Goal: Task Accomplishment & Management: Complete application form

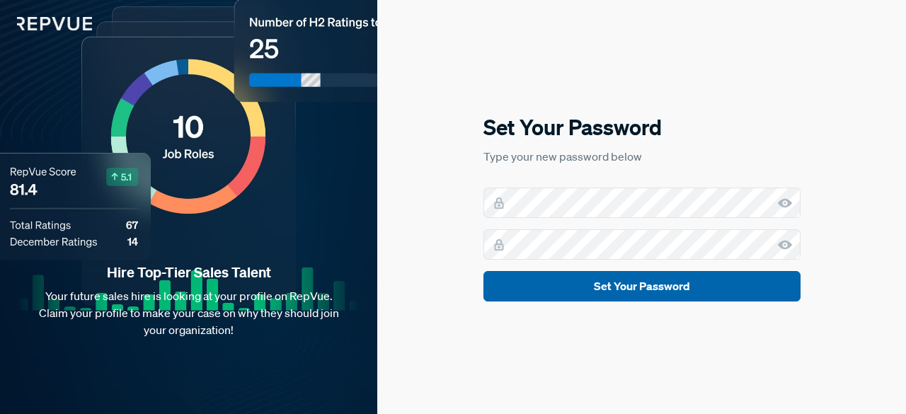
click at [553, 278] on button "Set Your Password" at bounding box center [641, 286] width 317 height 30
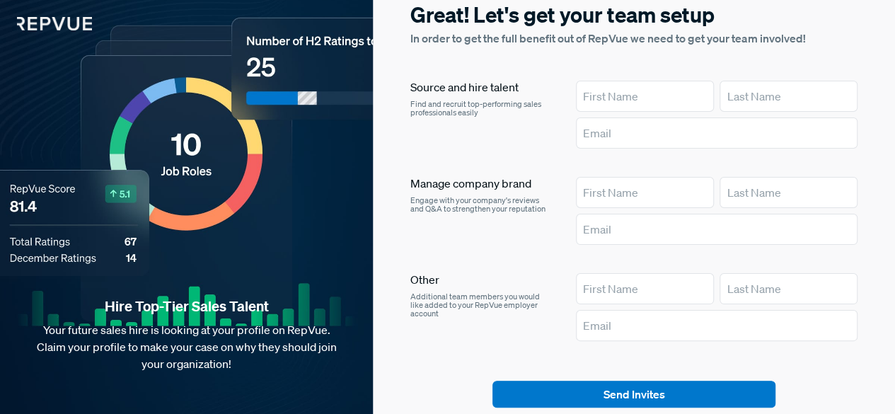
scroll to position [30, 0]
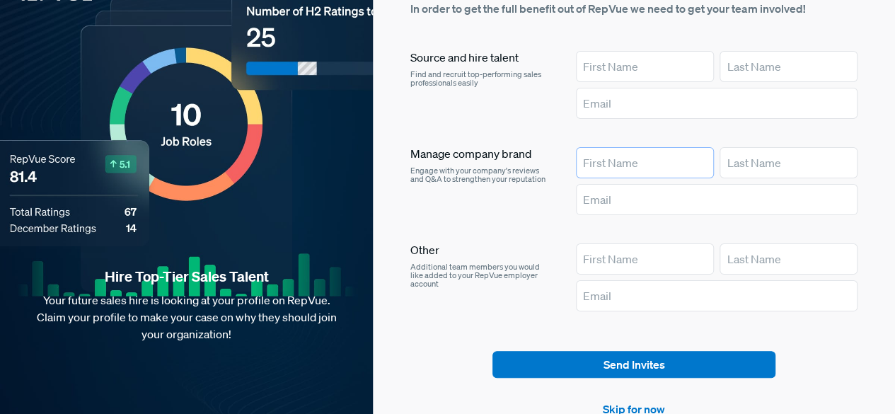
click at [624, 158] on input "text" at bounding box center [645, 162] width 138 height 31
type input "ArcBest"
type input "Social"
type input "social@arcb.com"
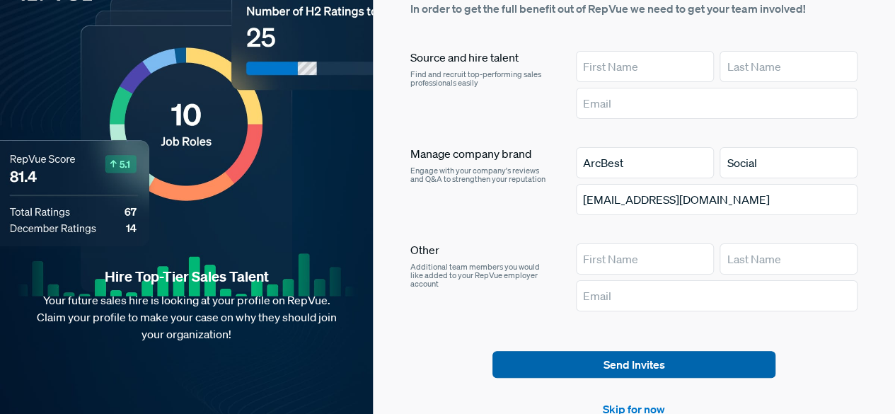
click at [611, 361] on button "Send Invites" at bounding box center [633, 364] width 283 height 27
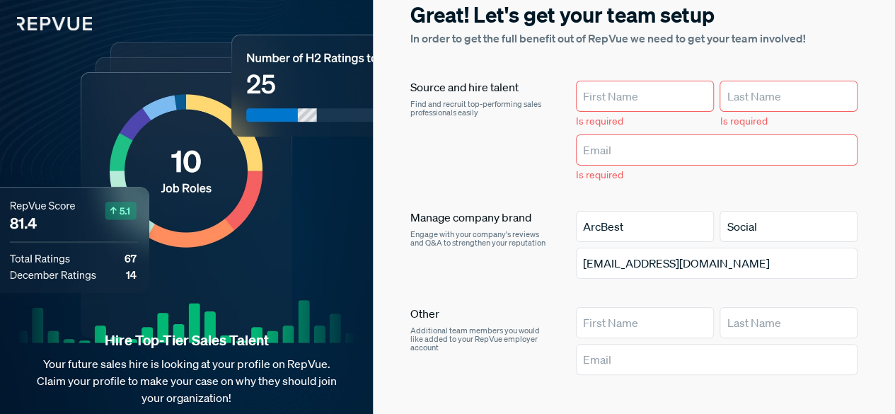
scroll to position [64, 0]
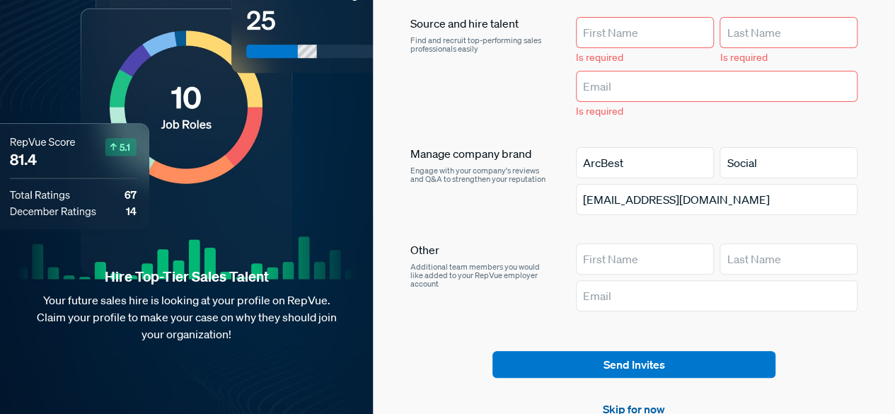
click at [618, 403] on link "Skip for now" at bounding box center [634, 408] width 62 height 17
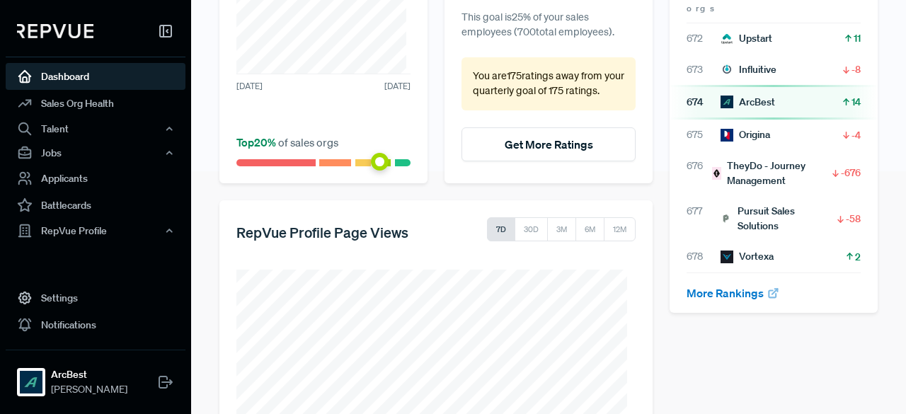
scroll to position [332, 0]
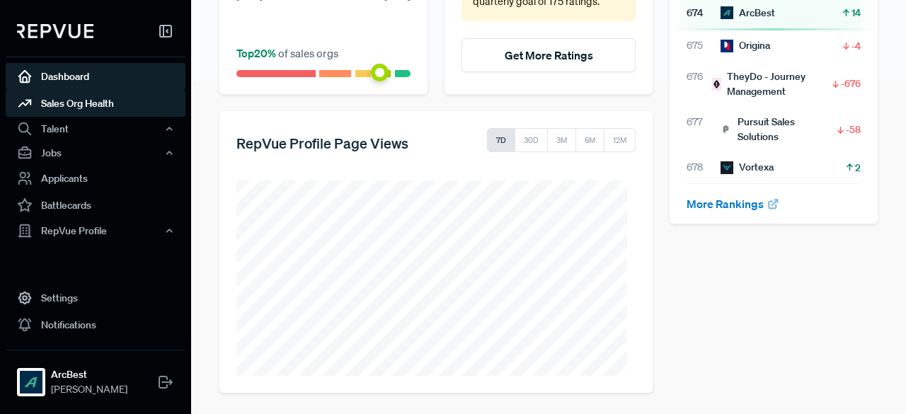
click at [92, 101] on link "Sales Org Health" at bounding box center [96, 103] width 180 height 27
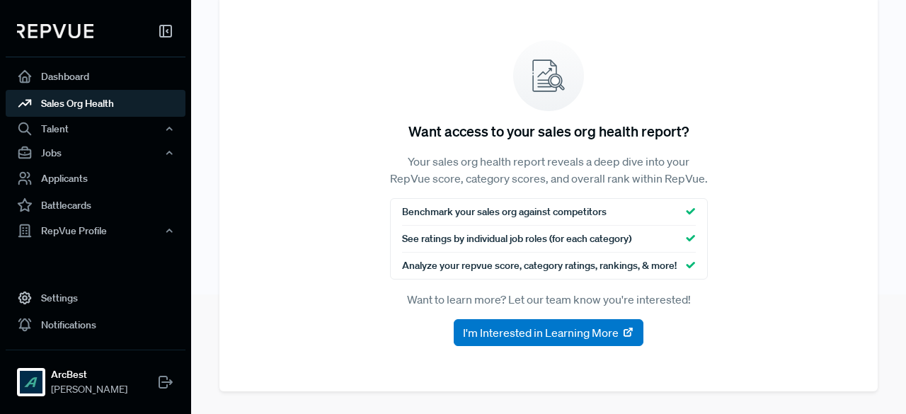
scroll to position [134, 0]
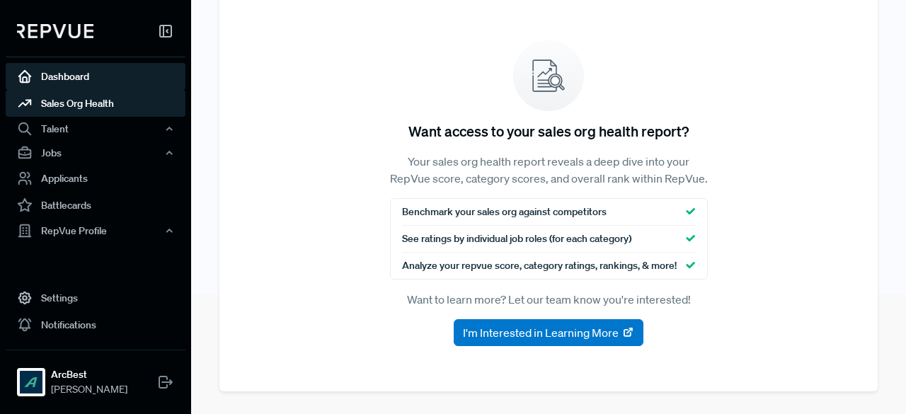
click at [69, 74] on link "Dashboard" at bounding box center [96, 76] width 180 height 27
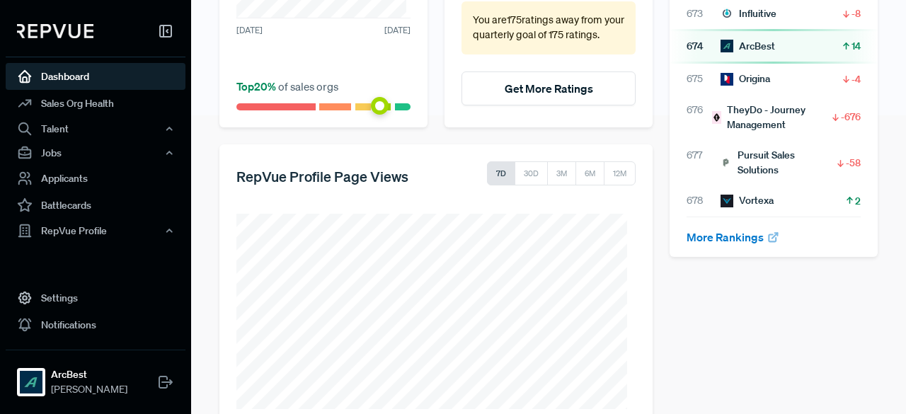
scroll to position [332, 0]
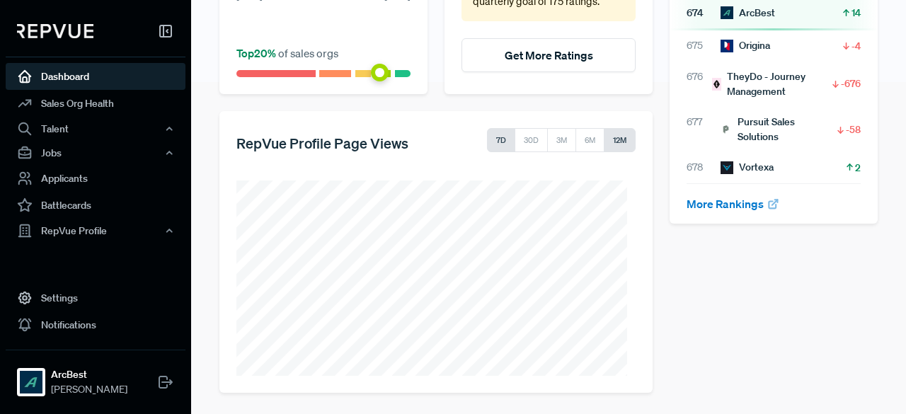
click at [609, 142] on button "12M" at bounding box center [619, 140] width 32 height 24
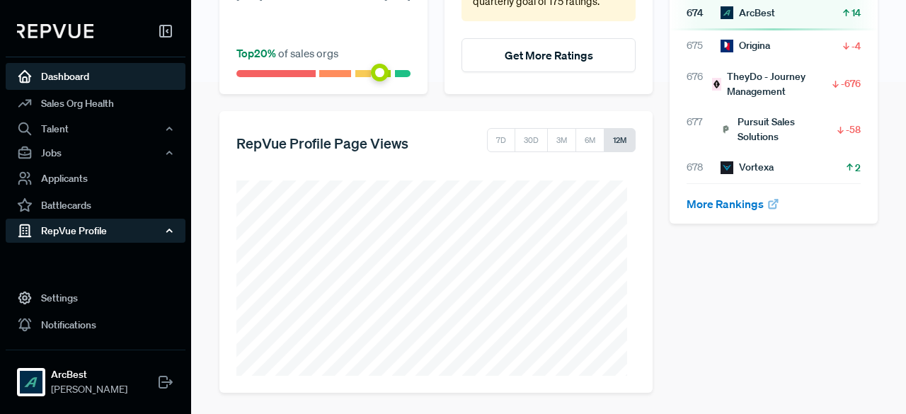
click at [83, 229] on div "RepVue Profile" at bounding box center [96, 231] width 180 height 24
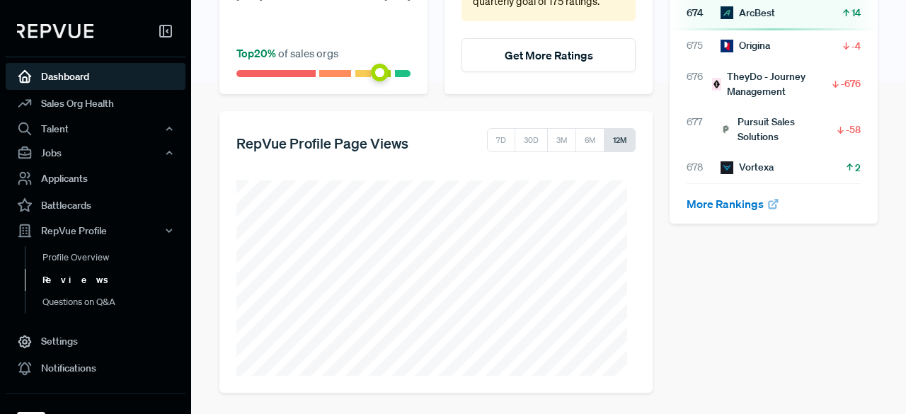
click at [65, 279] on link "Reviews" at bounding box center [115, 280] width 180 height 23
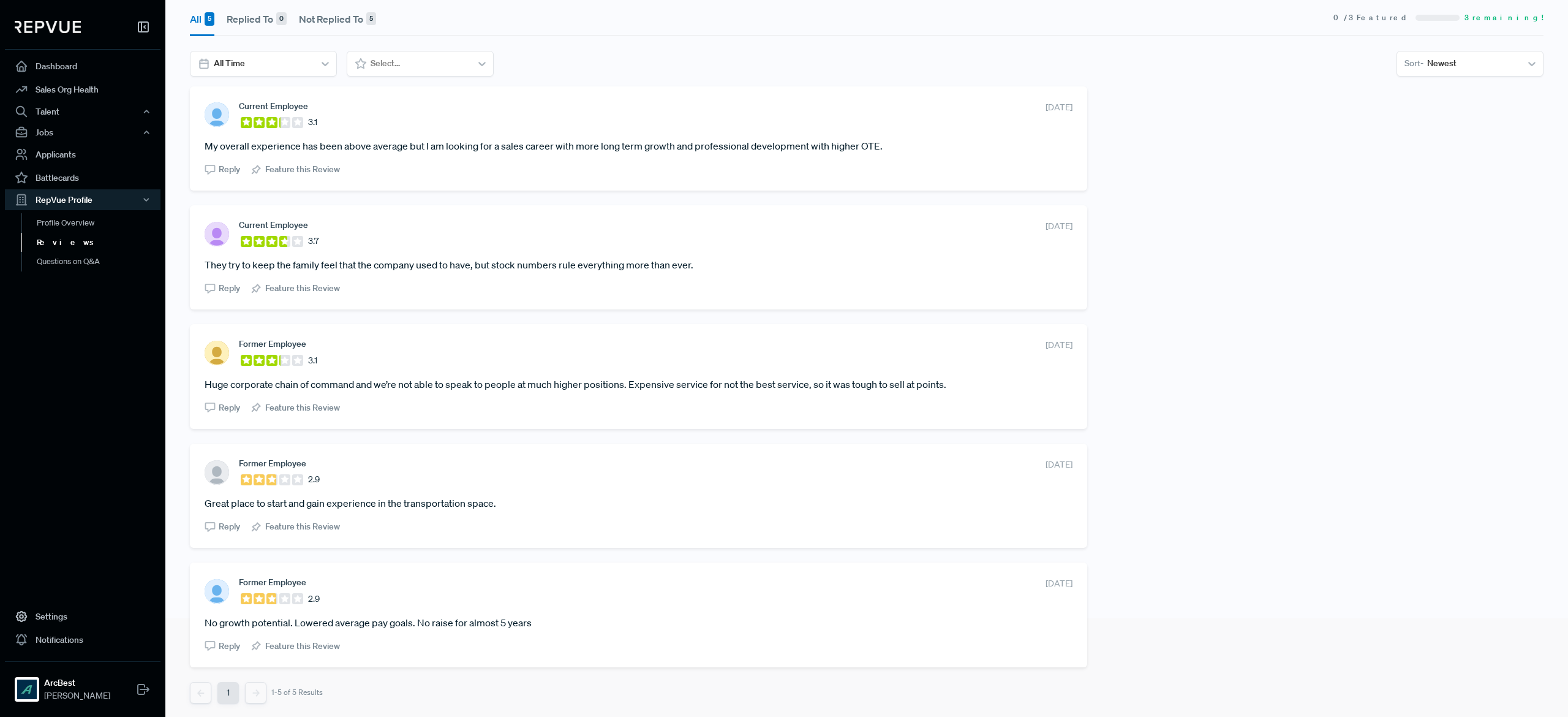
scroll to position [99, 0]
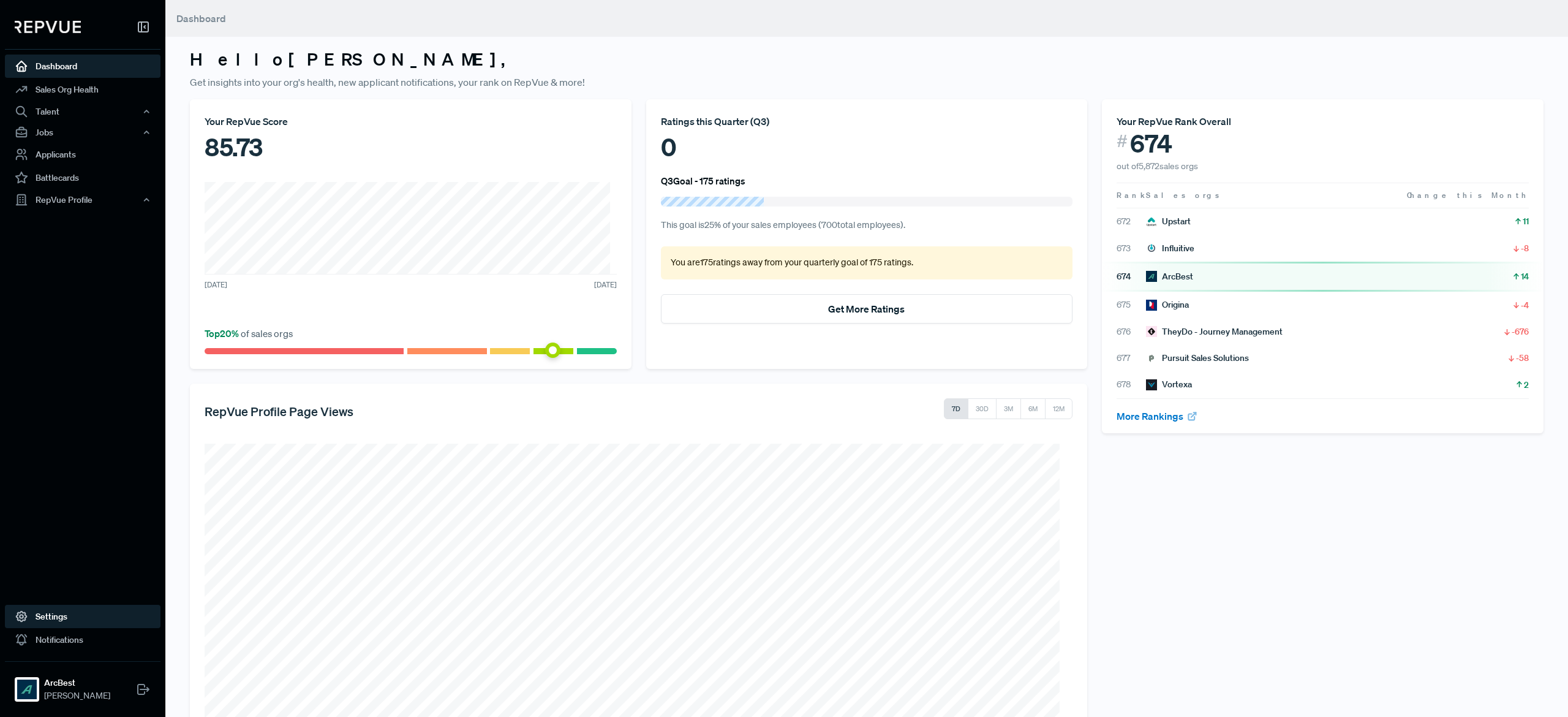
click at [45, 620] on link "Settings" at bounding box center [83, 616] width 156 height 23
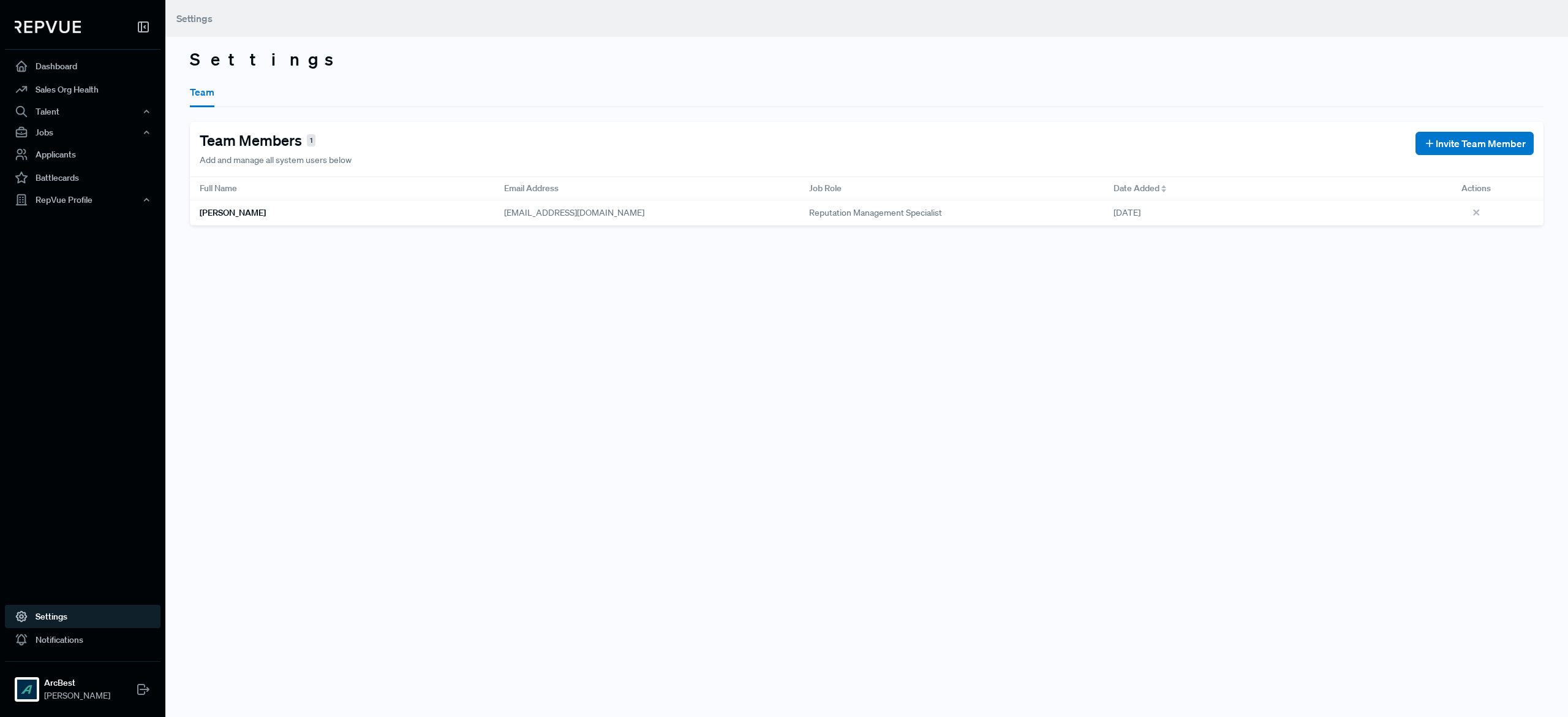
click at [55, 23] on img at bounding box center [48, 27] width 66 height 12
click at [72, 93] on link "Sales Org Health" at bounding box center [83, 89] width 156 height 23
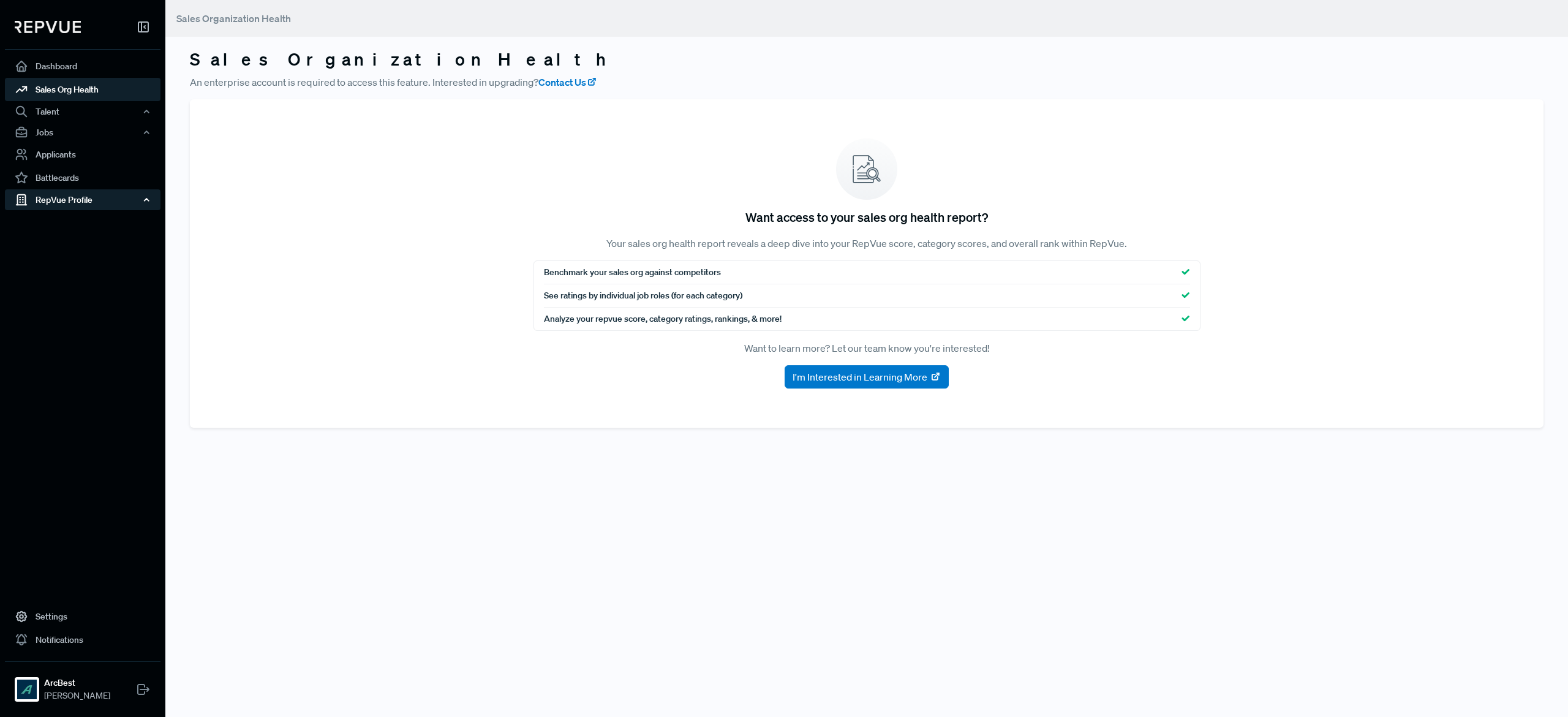
click at [57, 197] on div "RepVue Profile" at bounding box center [83, 200] width 156 height 21
click at [66, 219] on link "Profile Overview" at bounding box center [100, 229] width 156 height 31
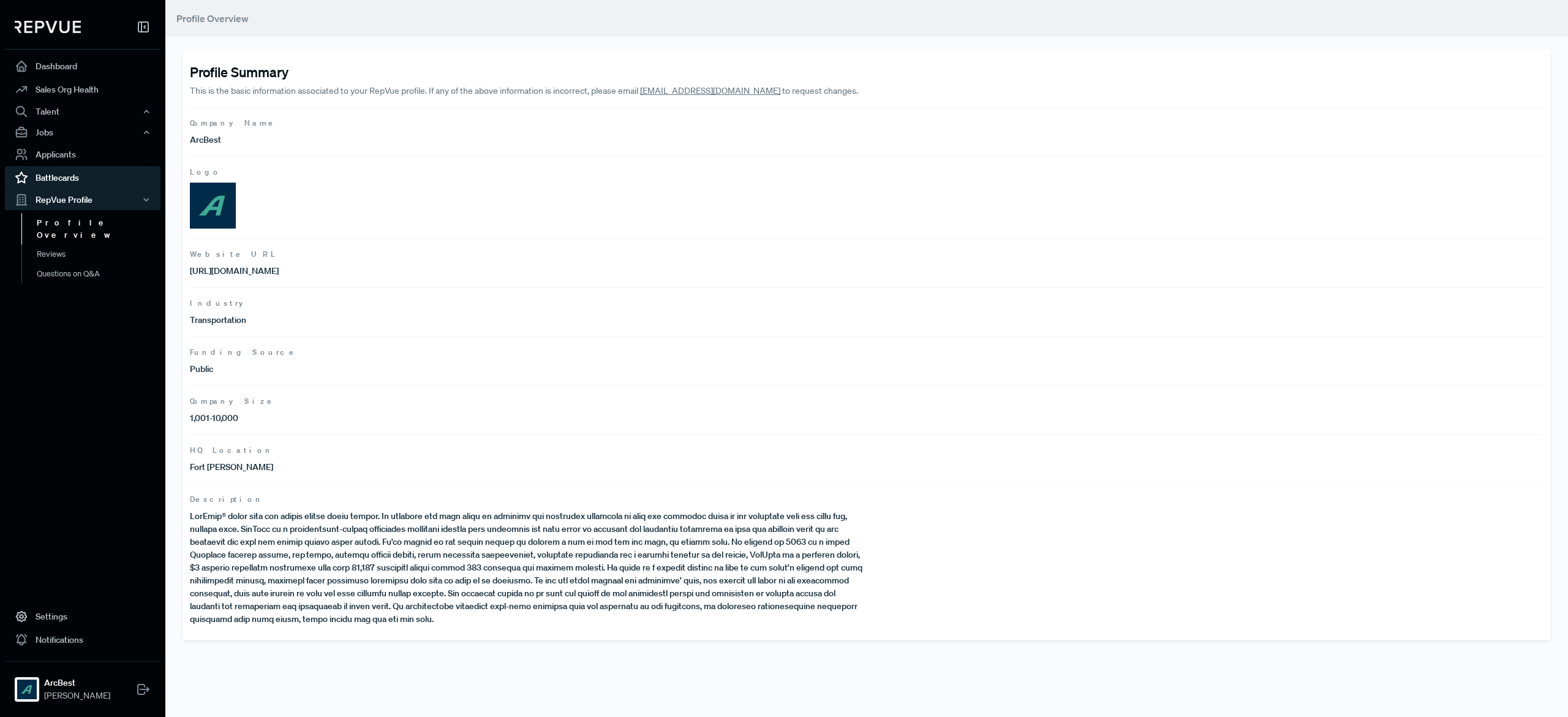
click at [61, 172] on link "Battlecards" at bounding box center [83, 178] width 156 height 23
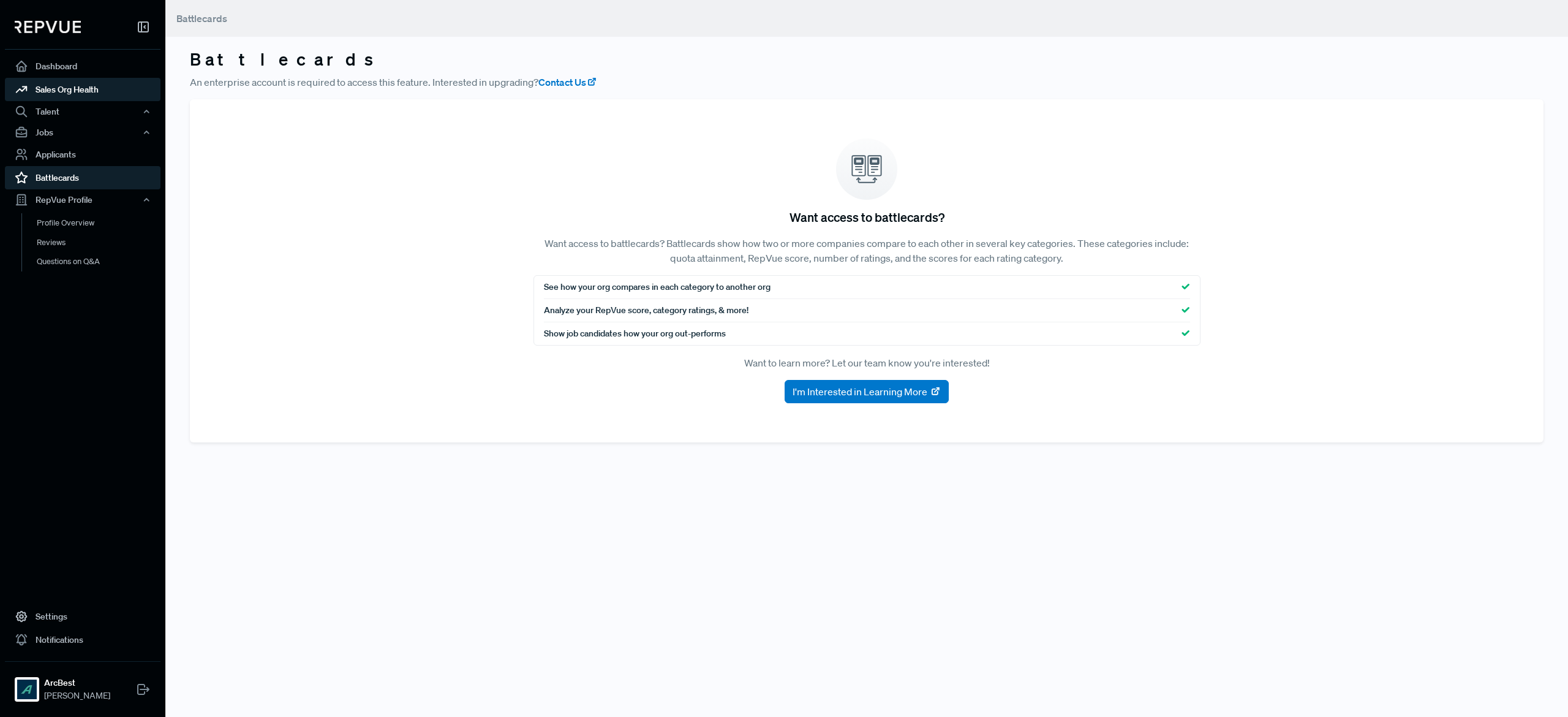
click at [68, 92] on link "Sales Org Health" at bounding box center [83, 89] width 156 height 23
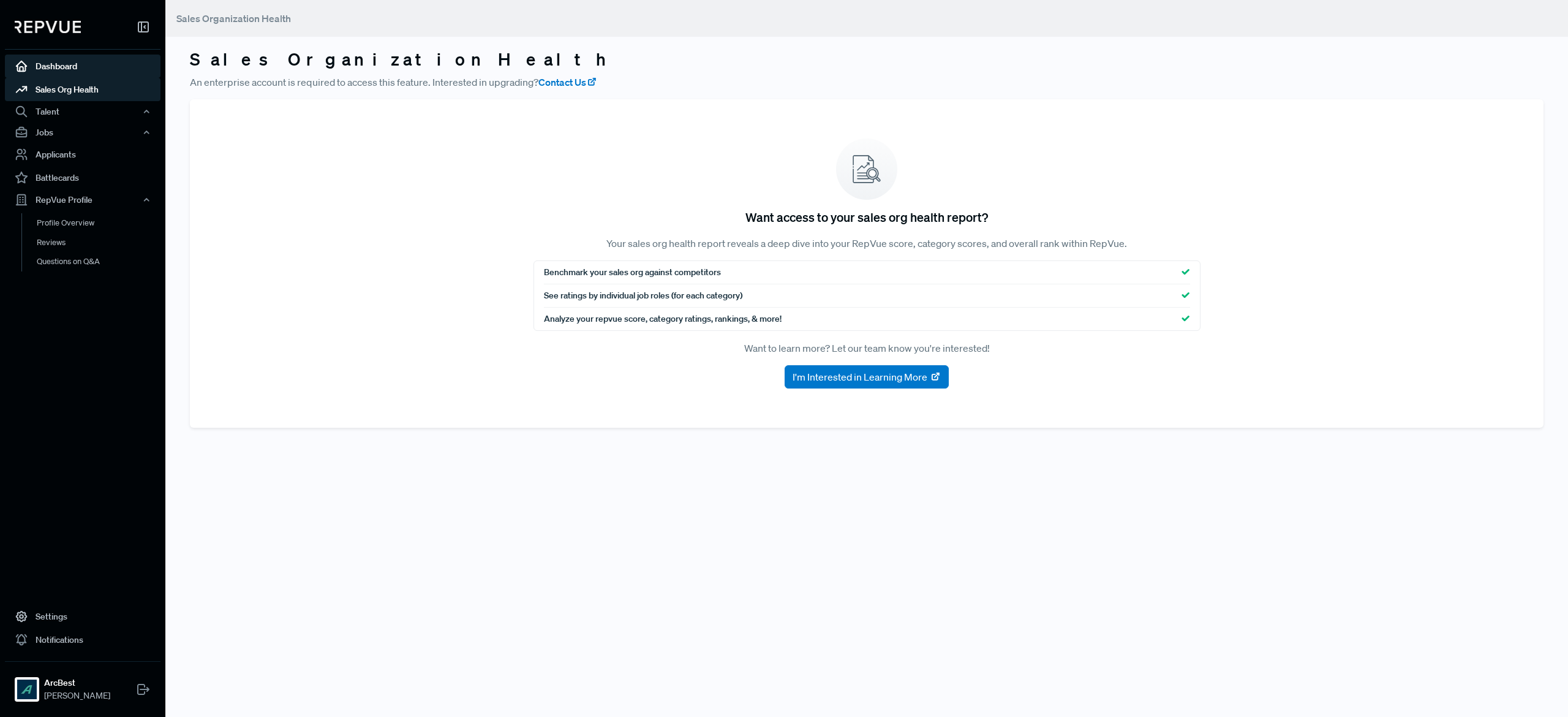
click at [77, 70] on link "Dashboard" at bounding box center [83, 66] width 156 height 23
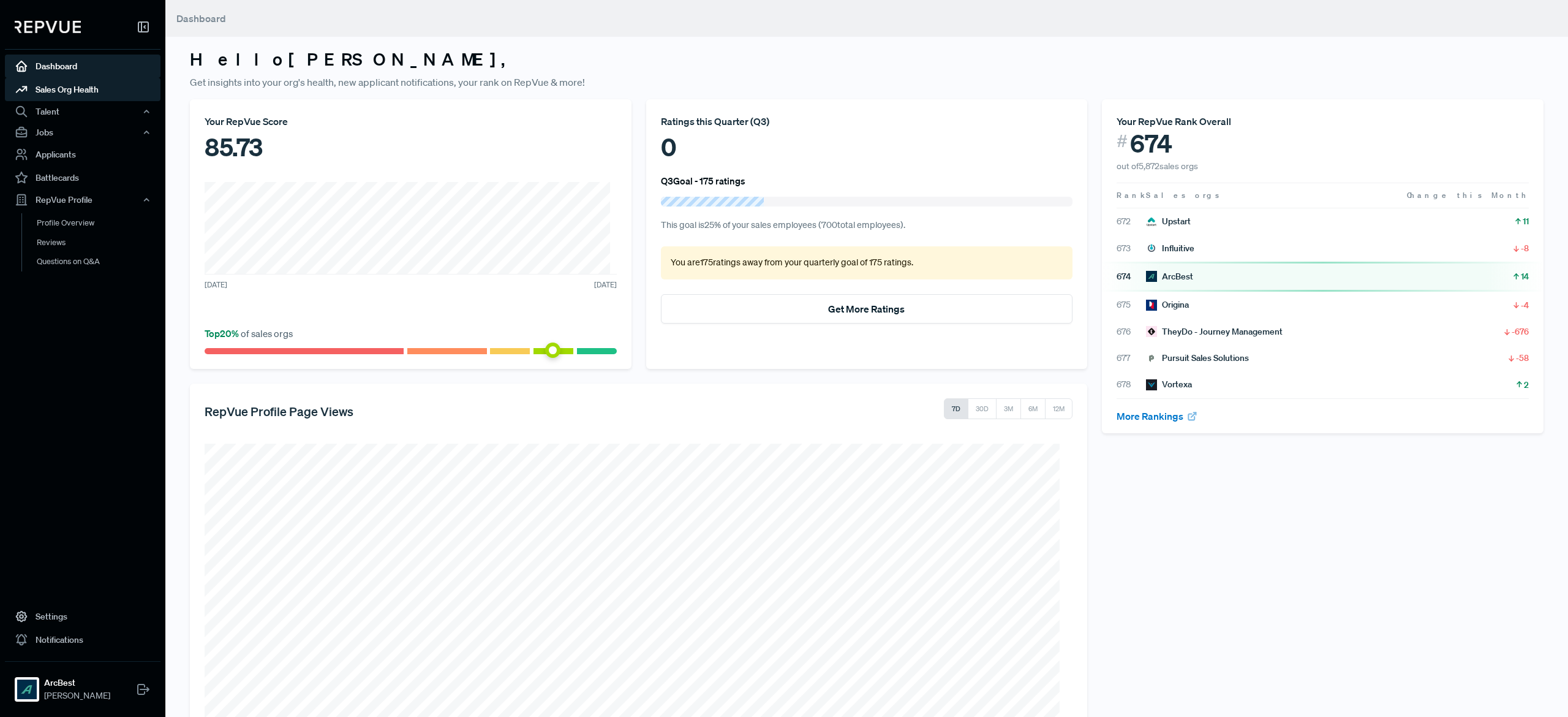
click at [95, 83] on link "Sales Org Health" at bounding box center [83, 89] width 156 height 23
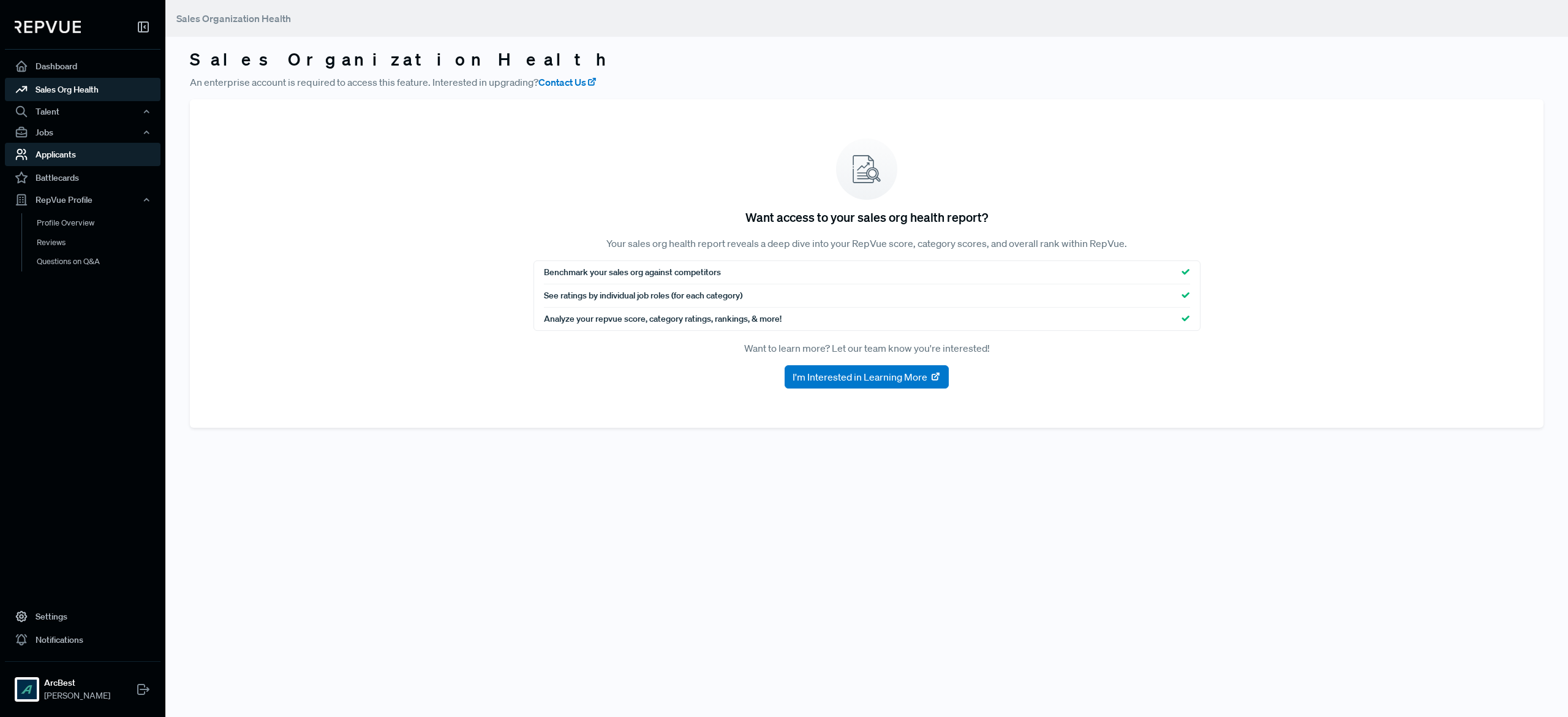
click at [59, 156] on link "Applicants" at bounding box center [83, 154] width 156 height 23
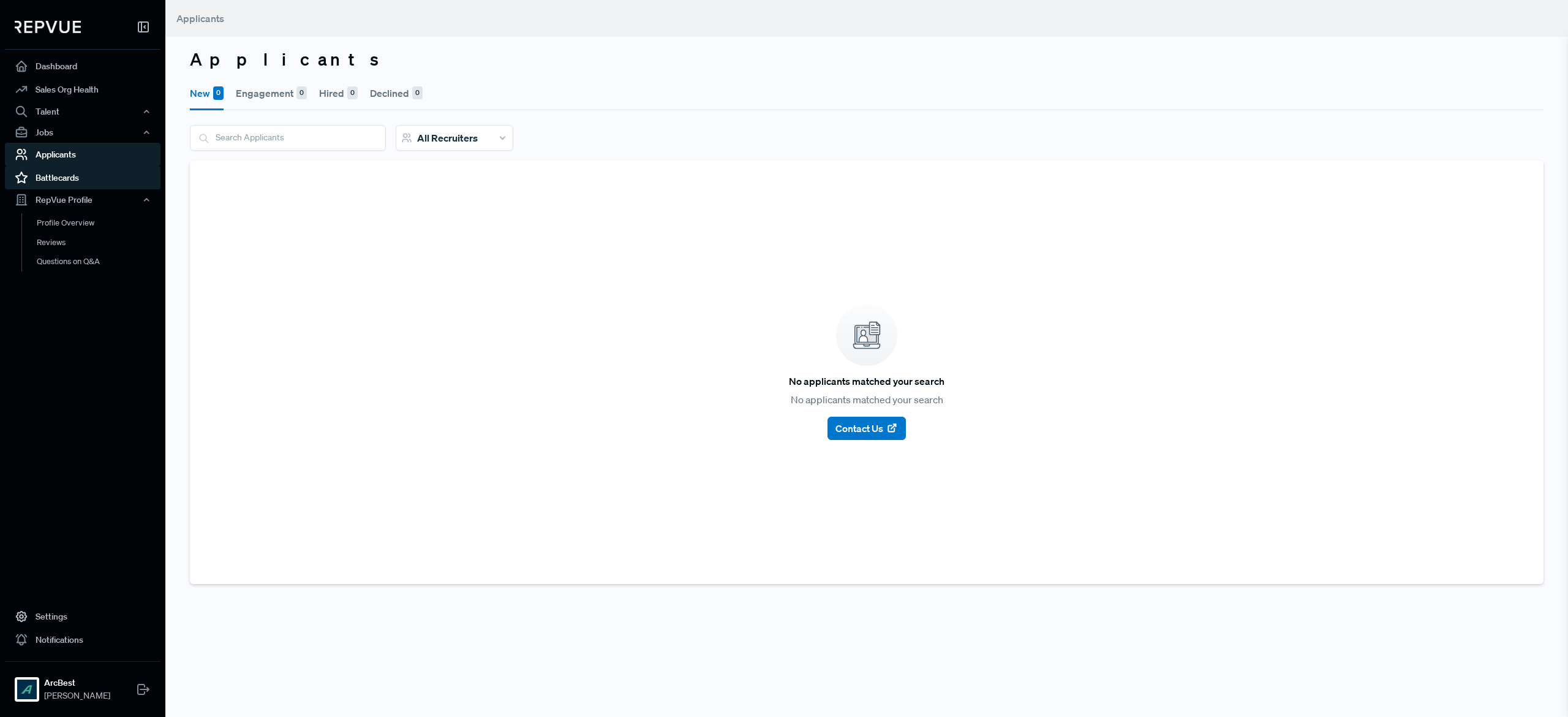
click at [68, 175] on link "Battlecards" at bounding box center [83, 178] width 156 height 23
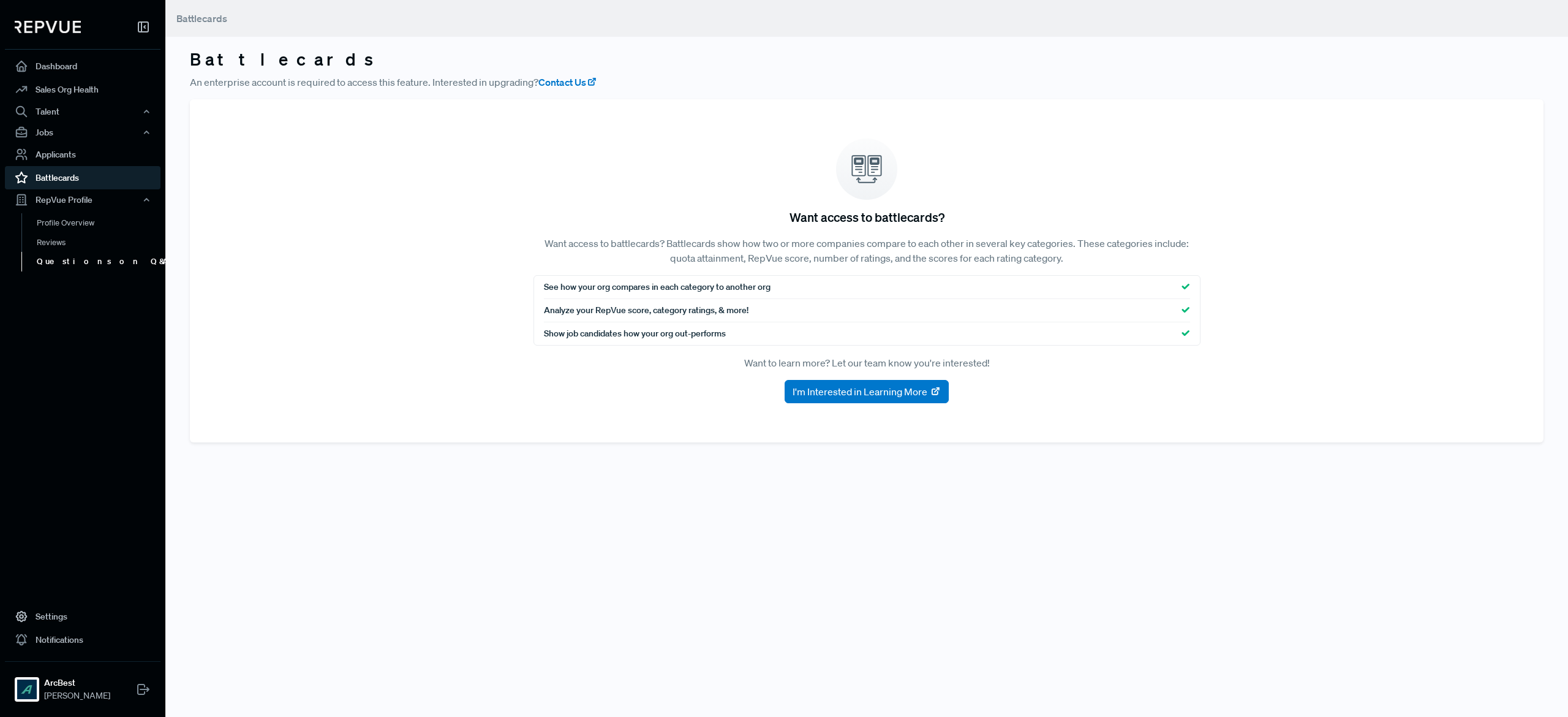
click at [82, 259] on link "Questions on Q&A" at bounding box center [100, 262] width 156 height 20
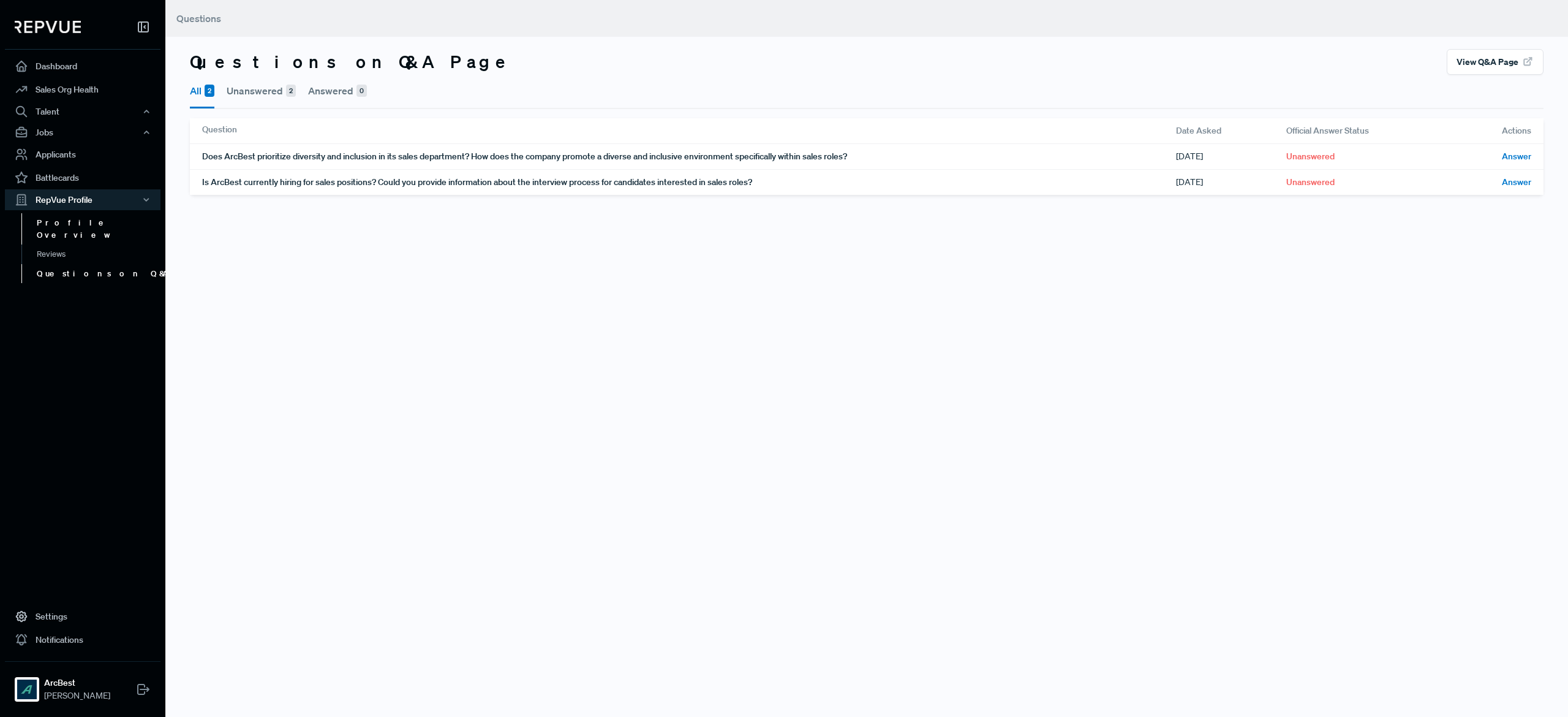
click at [81, 219] on link "Profile Overview" at bounding box center [100, 229] width 156 height 31
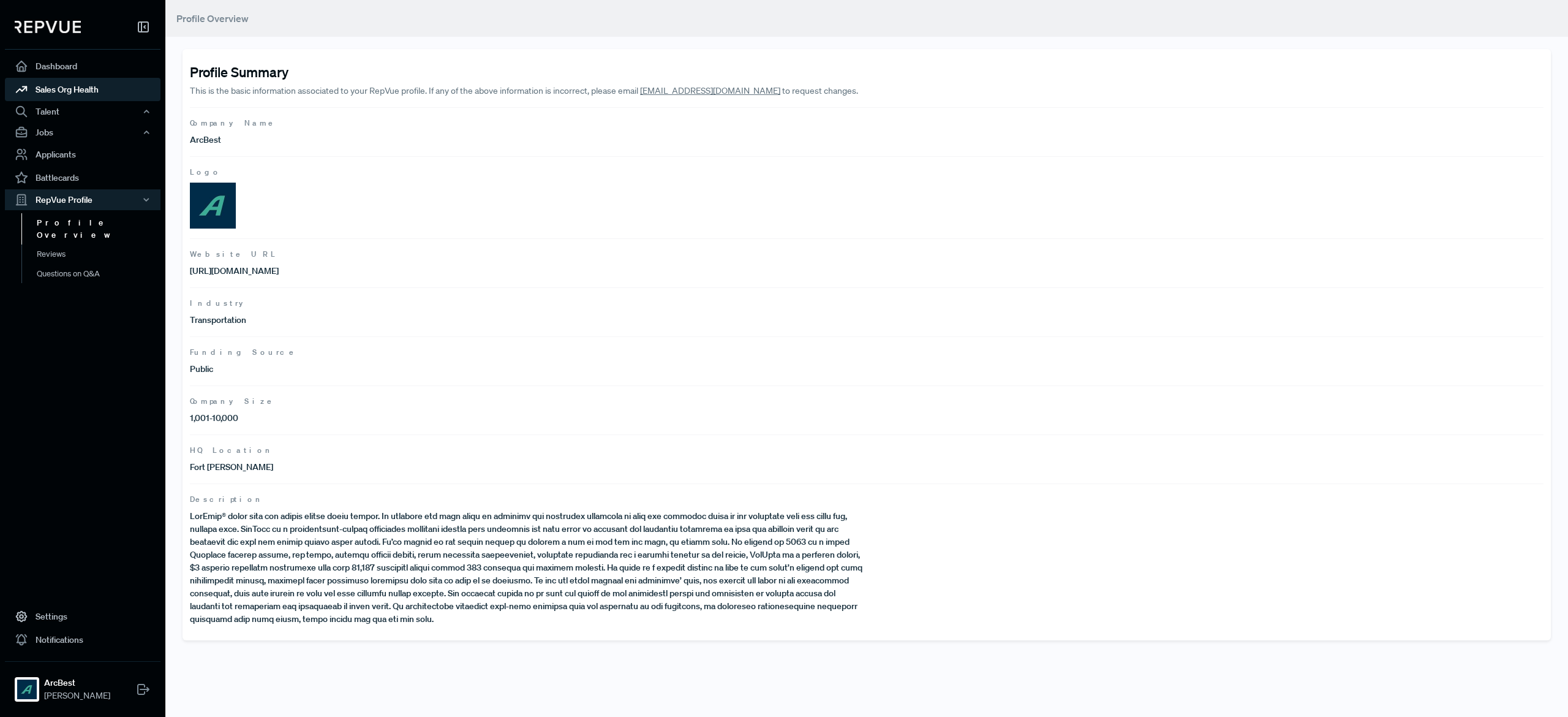
click at [66, 82] on link "Sales Org Health" at bounding box center [83, 89] width 156 height 23
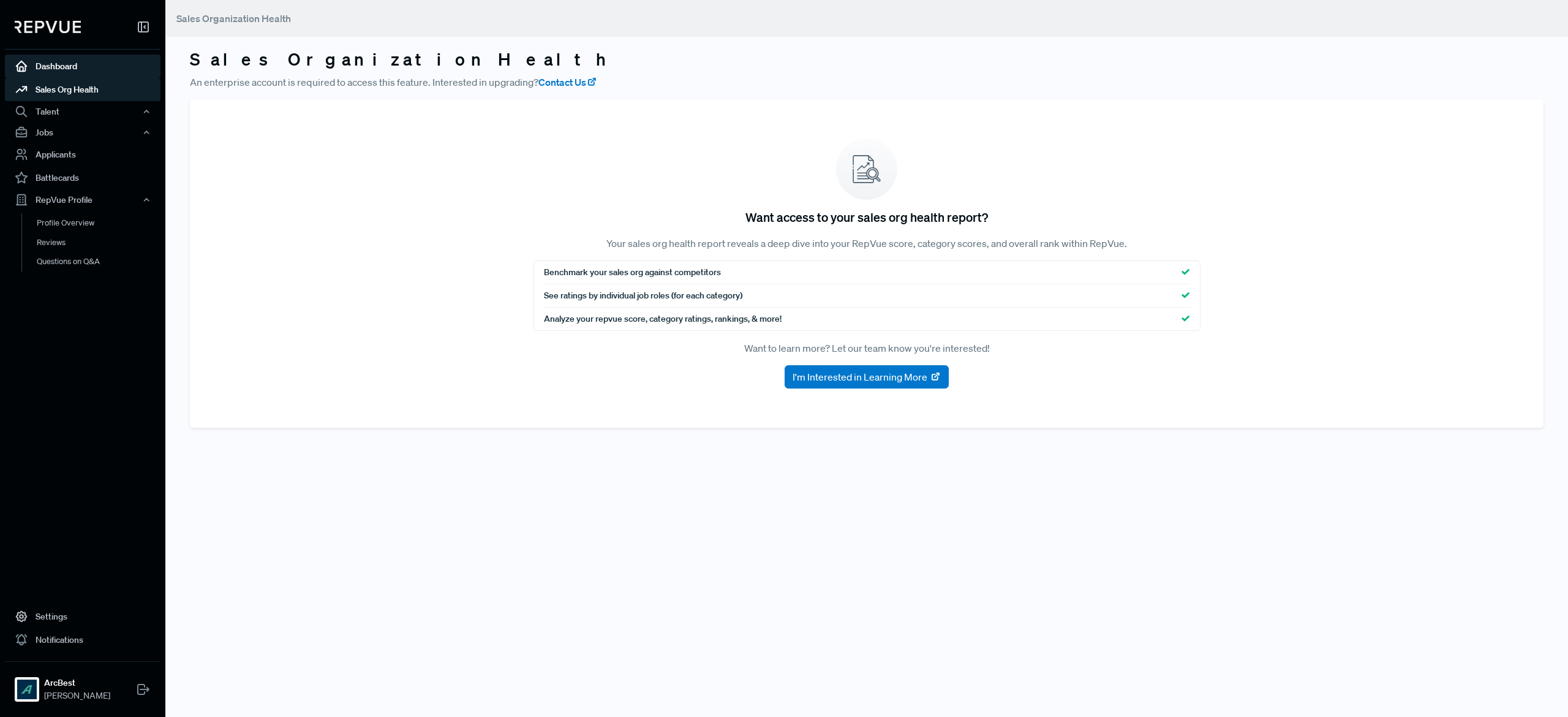
click at [62, 63] on link "Dashboard" at bounding box center [83, 66] width 156 height 23
